Goal: Find contact information: Obtain details needed to contact an individual or organization

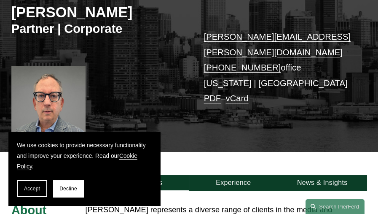
scroll to position [112, 0]
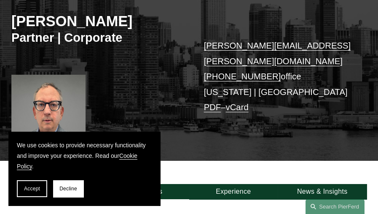
click at [226, 80] on p "david.chidekel@pierferd.com +1.646.386.8369 office New York | Los Angeles PDF –…" at bounding box center [278, 76] width 148 height 77
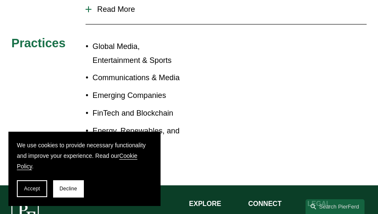
scroll to position [521, 0]
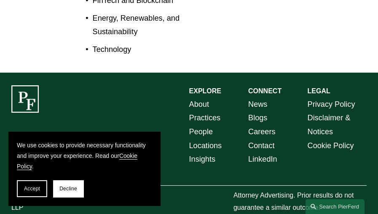
click at [201, 139] on link "Locations" at bounding box center [205, 146] width 33 height 14
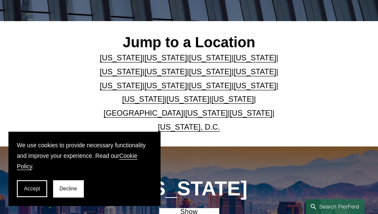
scroll to position [168, 0]
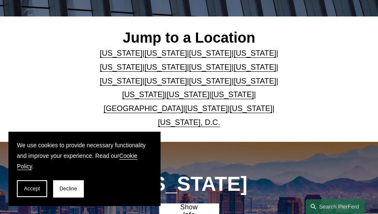
click at [189, 83] on link "[US_STATE]" at bounding box center [210, 81] width 43 height 8
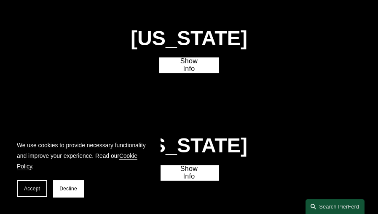
scroll to position [1397, 0]
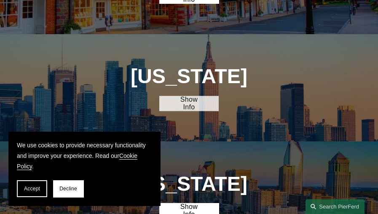
click at [174, 96] on link "Show Info" at bounding box center [188, 103] width 59 height 15
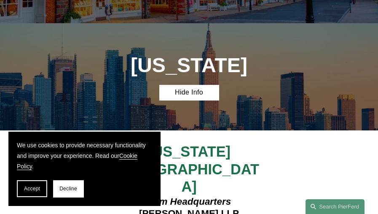
scroll to position [1481, 0]
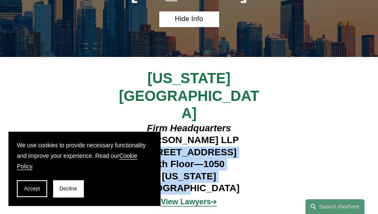
drag, startPoint x: 126, startPoint y: 84, endPoint x: 232, endPoint y: 108, distance: 108.6
click at [232, 122] on h4 "Firm Headquarters [PERSON_NAME] LLP [STREET_ADDRESS][US_STATE]" at bounding box center [189, 158] width 148 height 72
drag, startPoint x: 232, startPoint y: 108, endPoint x: 196, endPoint y: 86, distance: 41.6
copy h4 "[STREET_ADDRESS][US_STATE]"
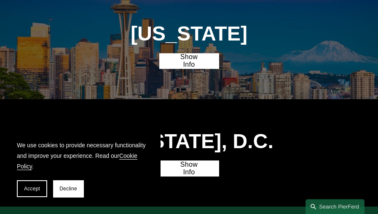
scroll to position [2433, 0]
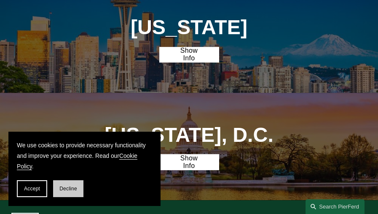
click at [71, 183] on button "Decline" at bounding box center [68, 188] width 30 height 17
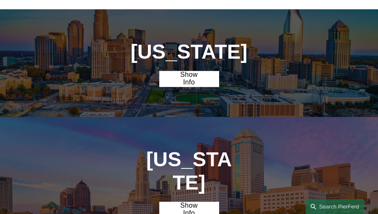
scroll to position [1673, 0]
